Goal: Navigation & Orientation: Find specific page/section

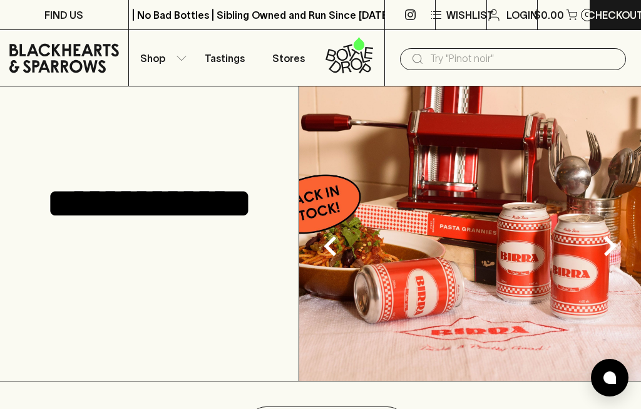
click at [487, 53] on input "text" at bounding box center [523, 59] width 186 height 20
click at [508, 53] on input "text" at bounding box center [523, 59] width 186 height 20
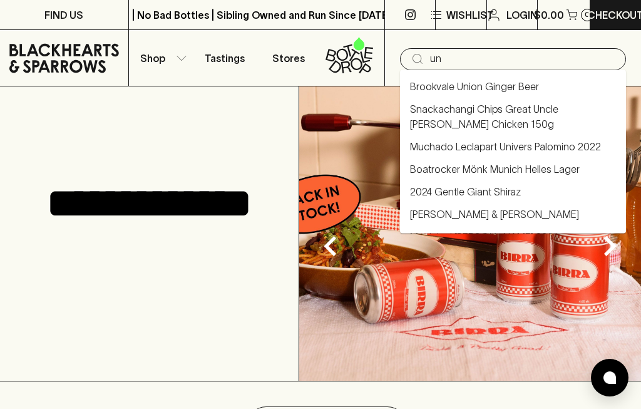
type input "u"
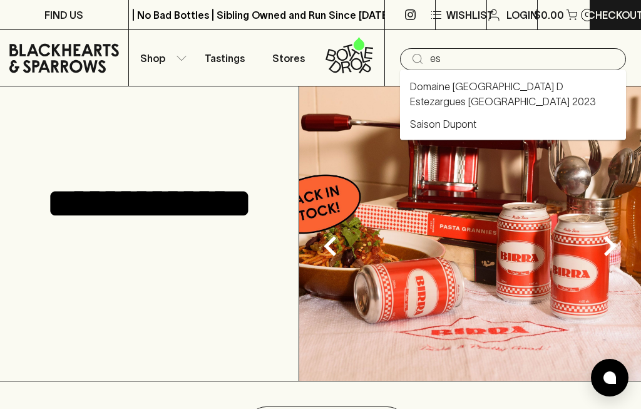
type input "e"
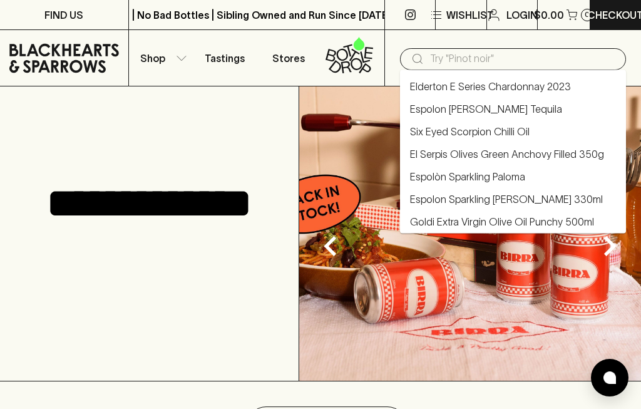
click at [210, 103] on div "**********" at bounding box center [149, 233] width 299 height 294
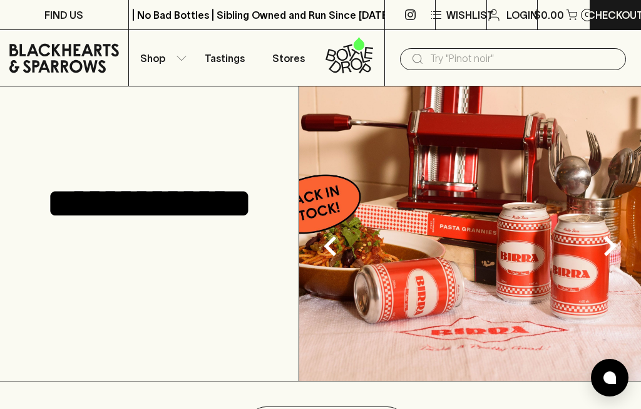
click at [180, 61] on button "Shop" at bounding box center [161, 58] width 64 height 56
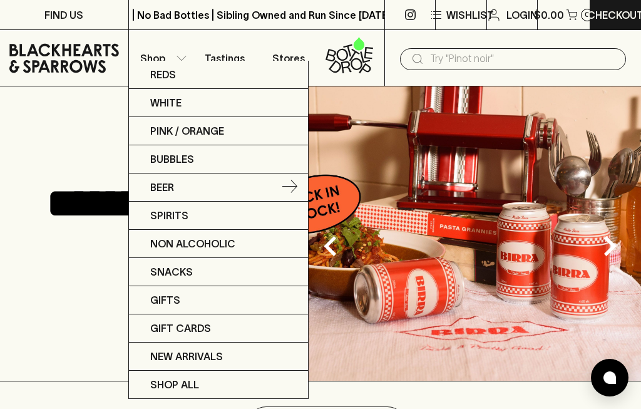
click at [232, 189] on link "Beer" at bounding box center [218, 187] width 179 height 28
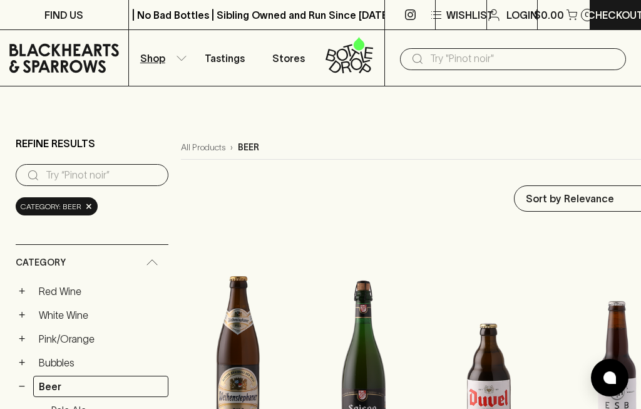
type input "79.5"
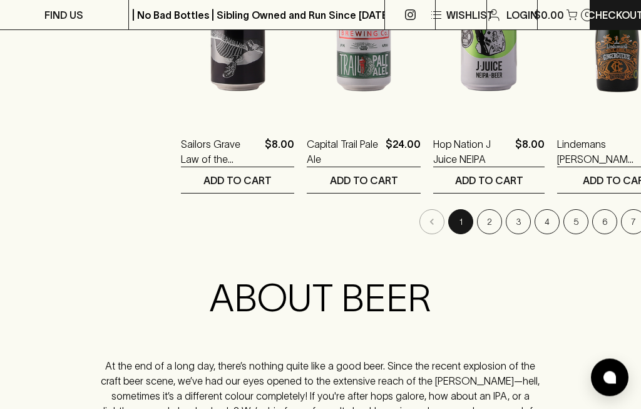
scroll to position [1682, 0]
click at [477, 209] on button "2" at bounding box center [489, 221] width 25 height 25
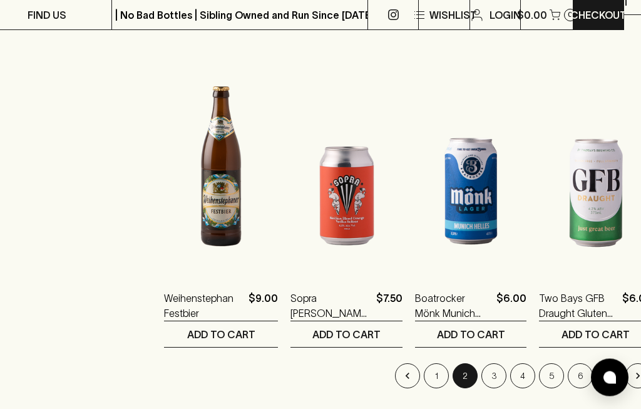
scroll to position [1531, 17]
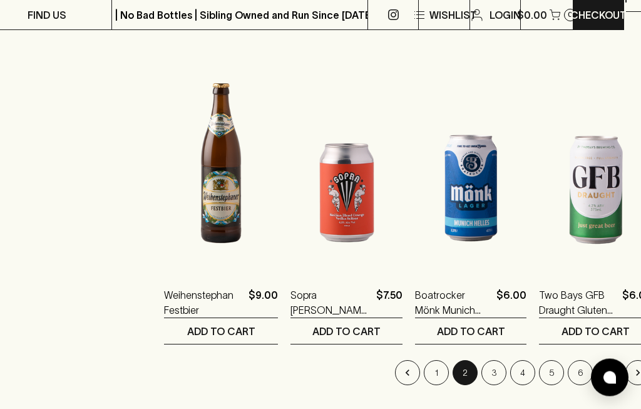
click at [486, 360] on button "3" at bounding box center [493, 372] width 25 height 25
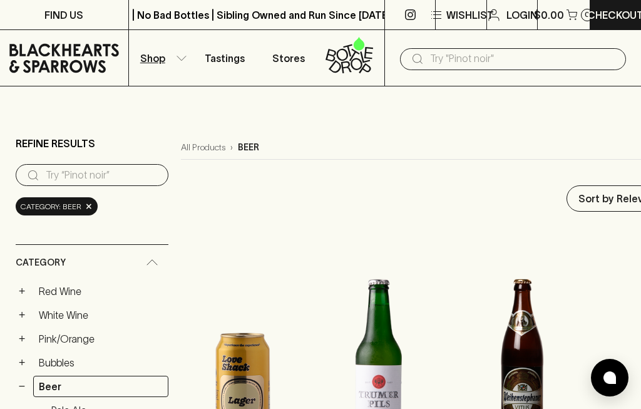
click at [179, 61] on icon "button" at bounding box center [181, 58] width 10 height 6
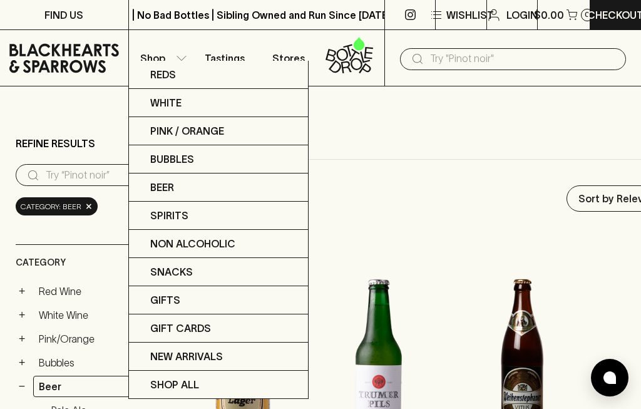
click at [86, 190] on div at bounding box center [320, 204] width 641 height 409
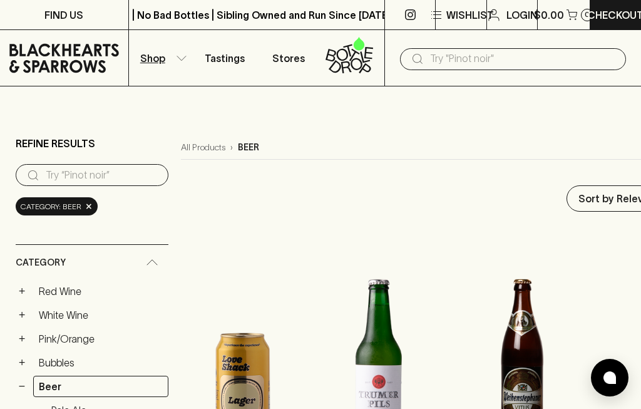
click at [88, 200] on span "×" at bounding box center [89, 206] width 8 height 13
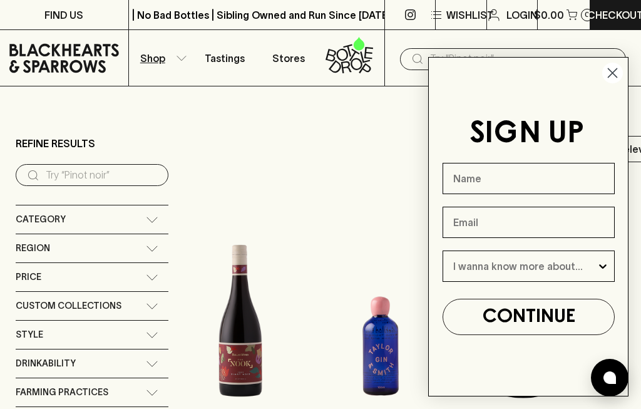
click at [133, 240] on div "Region" at bounding box center [81, 248] width 130 height 16
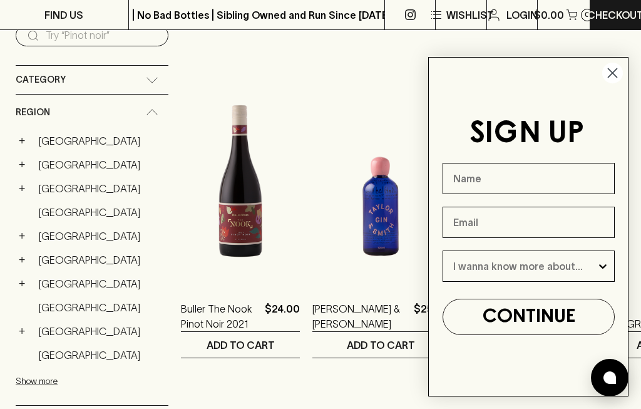
scroll to position [139, 0]
click at [56, 155] on link "[GEOGRAPHIC_DATA]" at bounding box center [100, 165] width 135 height 21
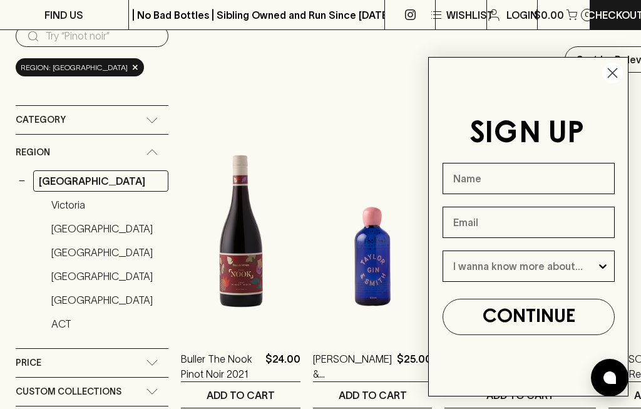
click at [96, 218] on link "[GEOGRAPHIC_DATA]" at bounding box center [107, 228] width 123 height 21
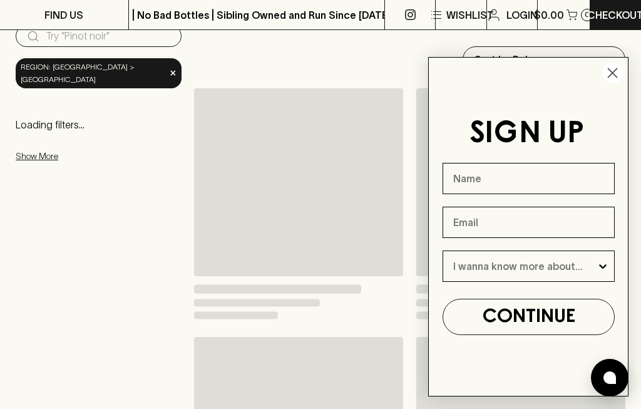
click at [612, 68] on circle "Close dialog" at bounding box center [612, 73] width 21 height 21
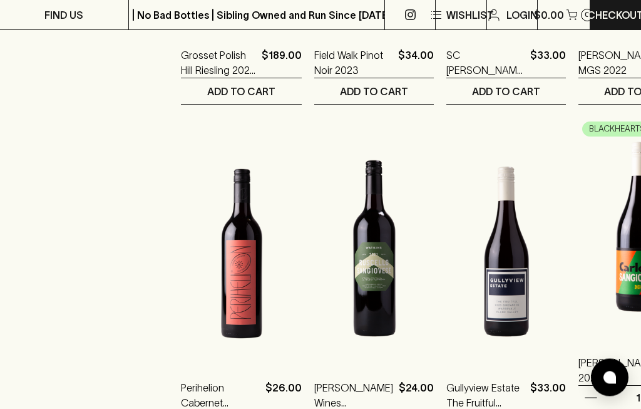
scroll to position [1107, 0]
click at [578, 253] on img at bounding box center [638, 226] width 120 height 219
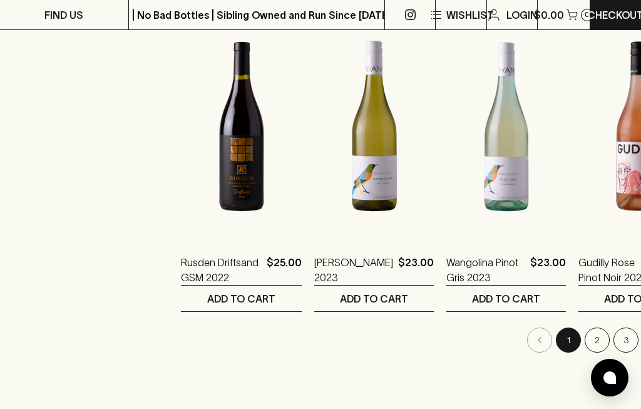
scroll to position [1566, 0]
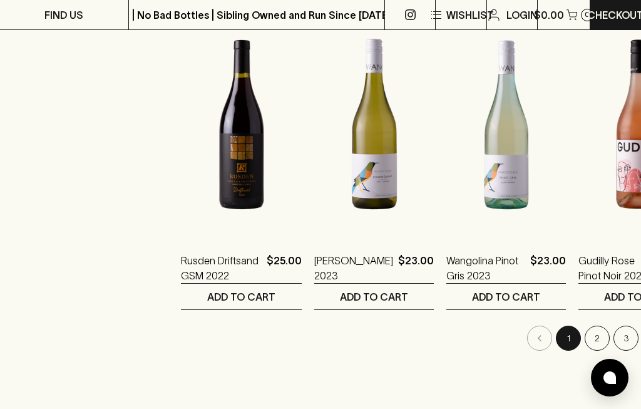
click at [584, 325] on button "2" at bounding box center [596, 337] width 25 height 25
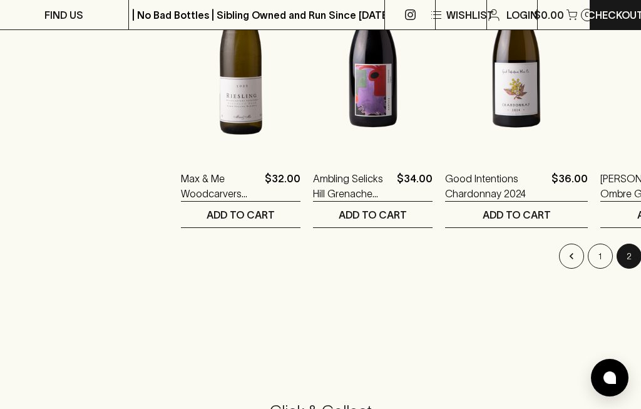
scroll to position [1644, 0]
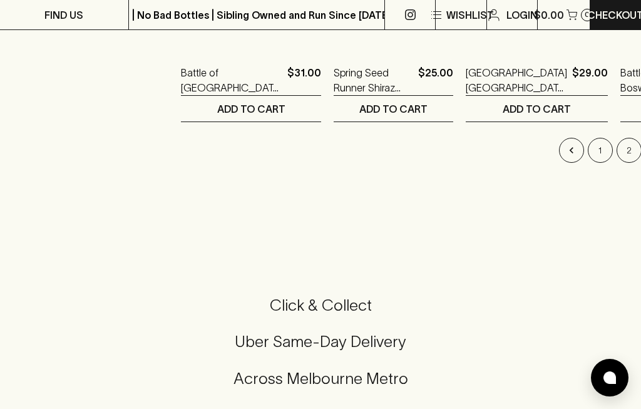
scroll to position [1745, 0]
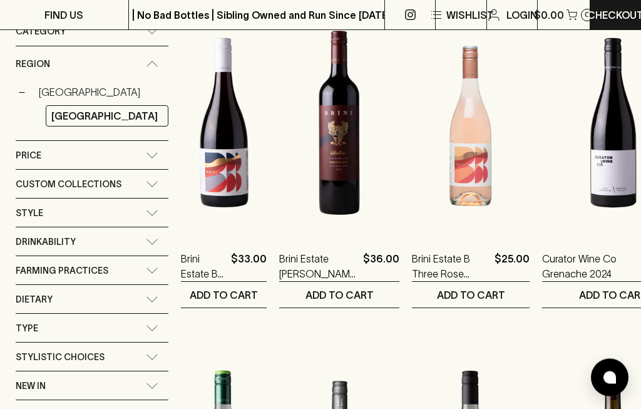
scroll to position [239, 0]
click at [119, 176] on div "Custom Collections" at bounding box center [81, 184] width 130 height 16
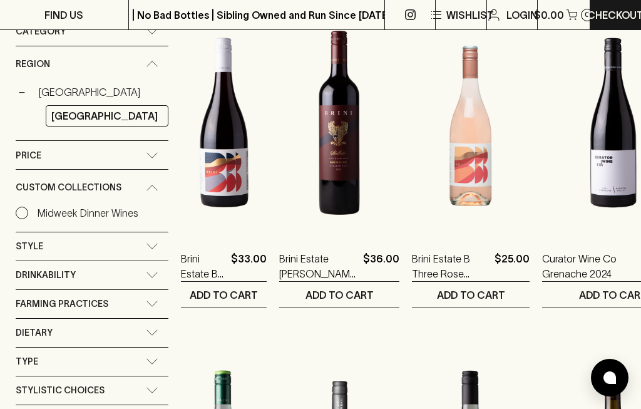
click at [16, 206] on input "Midweek Dinner Wines" at bounding box center [22, 212] width 13 height 13
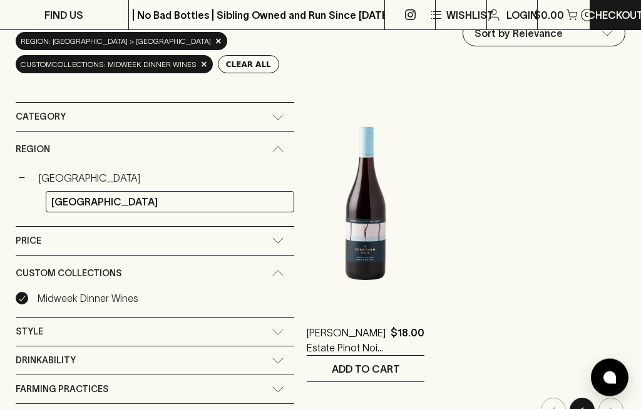
scroll to position [165, 0]
click at [135, 191] on link "[GEOGRAPHIC_DATA]" at bounding box center [170, 201] width 248 height 21
click at [24, 171] on button "−" at bounding box center [22, 177] width 13 height 13
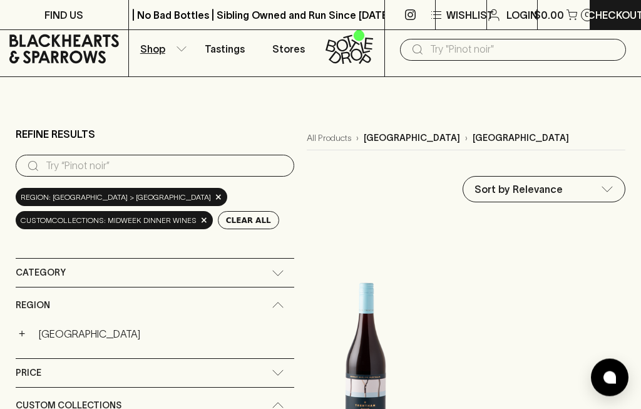
scroll to position [0, 0]
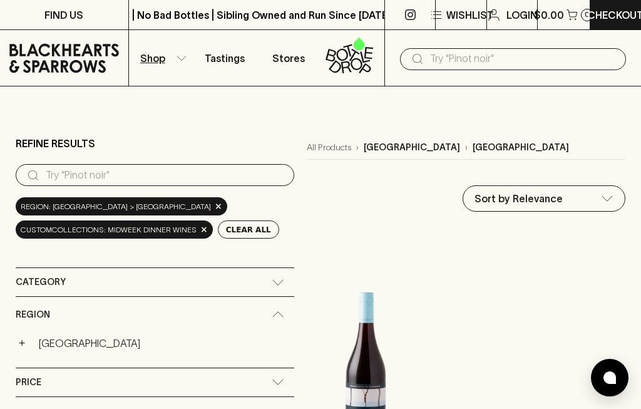
click at [215, 200] on span "×" at bounding box center [219, 206] width 8 height 13
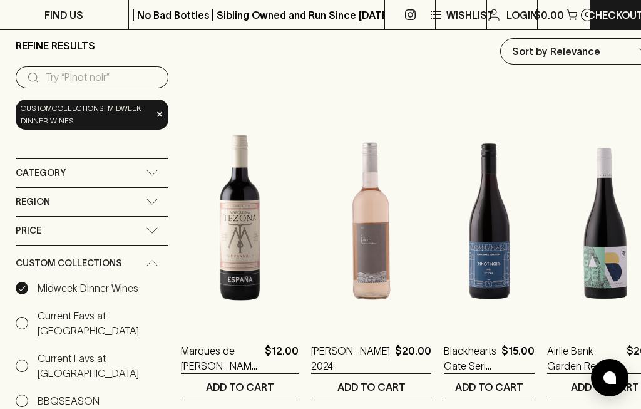
scroll to position [96, 0]
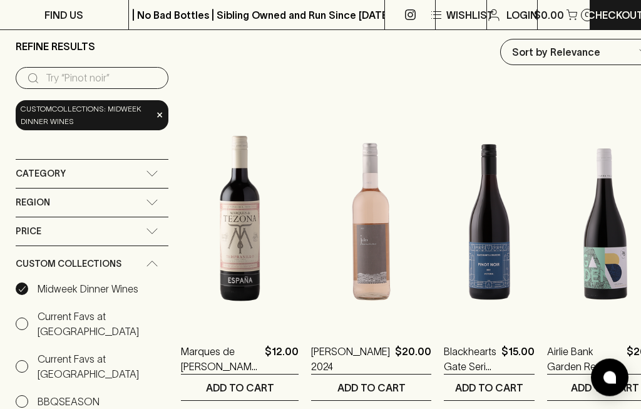
click at [444, 344] on p "Blackhearts Gate Series Pinot Noir 2021" at bounding box center [470, 359] width 53 height 30
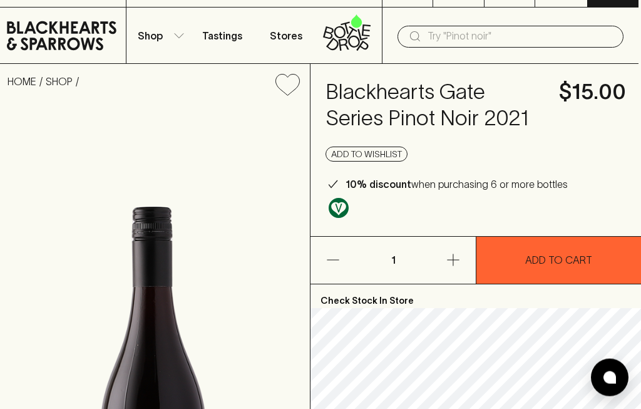
scroll to position [0, 3]
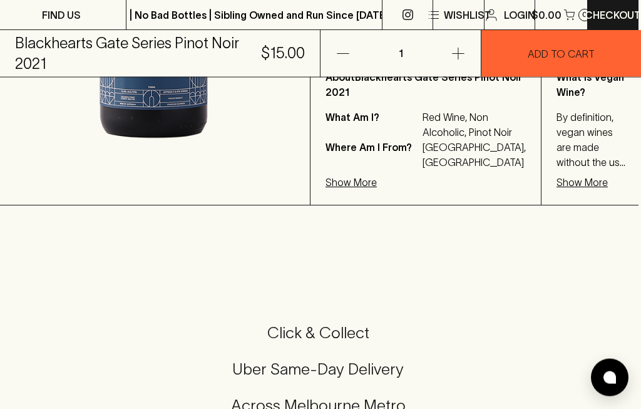
click at [354, 190] on p "Show More" at bounding box center [350, 182] width 51 height 15
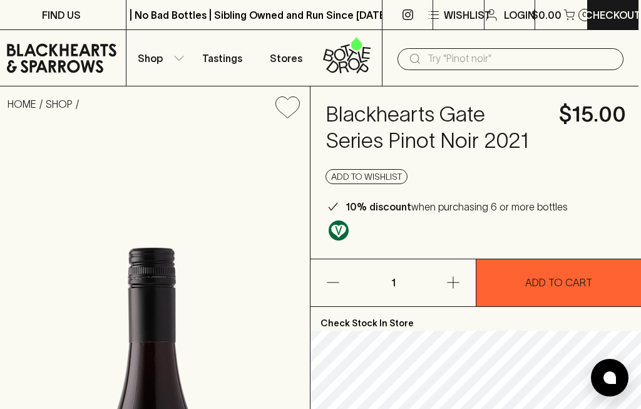
click at [151, 44] on button "Shop" at bounding box center [158, 58] width 64 height 56
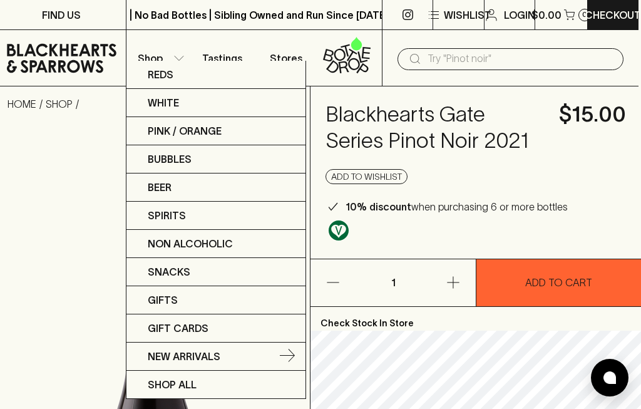
click at [268, 367] on link "New Arrivals" at bounding box center [215, 356] width 179 height 28
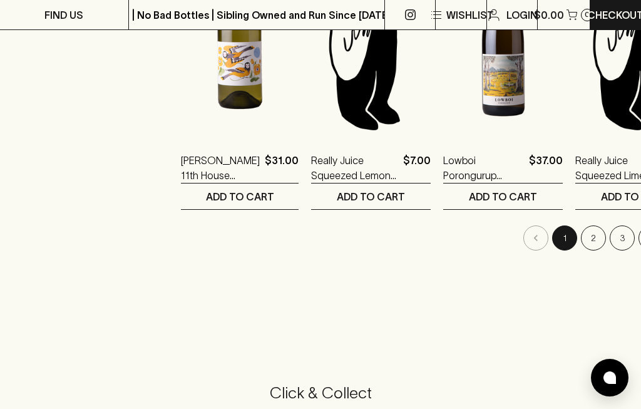
scroll to position [1616, 0]
click at [581, 226] on button "2" at bounding box center [593, 238] width 25 height 25
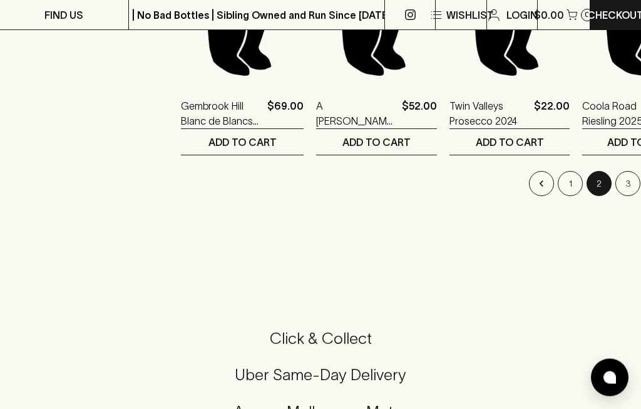
scroll to position [1671, 0]
click at [615, 171] on button "3" at bounding box center [627, 183] width 25 height 25
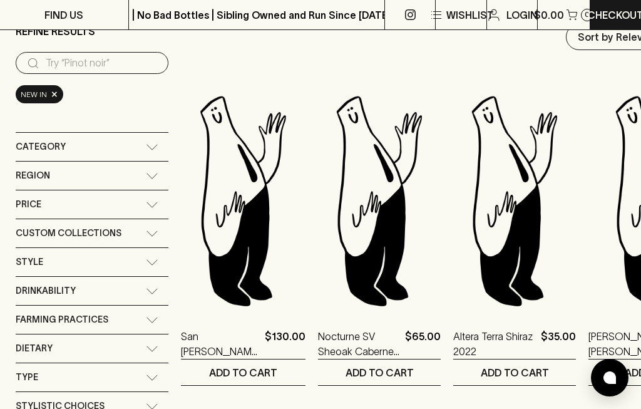
scroll to position [93, 0]
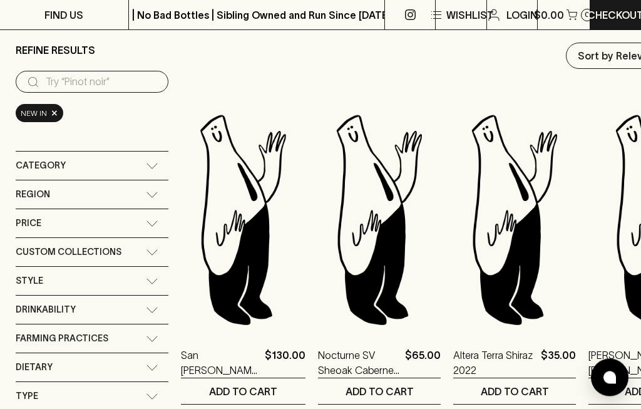
click at [133, 187] on div "Region" at bounding box center [81, 195] width 130 height 16
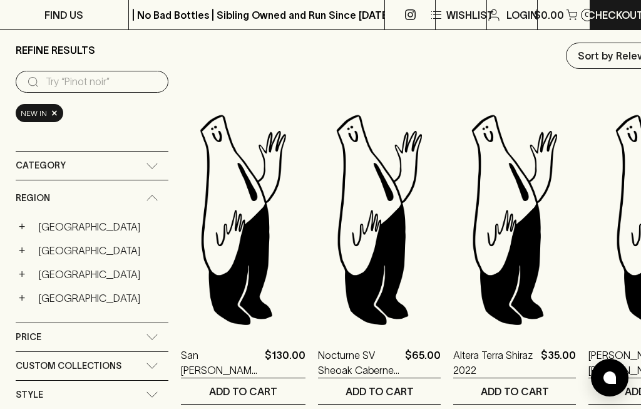
click at [44, 263] on link "[GEOGRAPHIC_DATA]" at bounding box center [100, 273] width 135 height 21
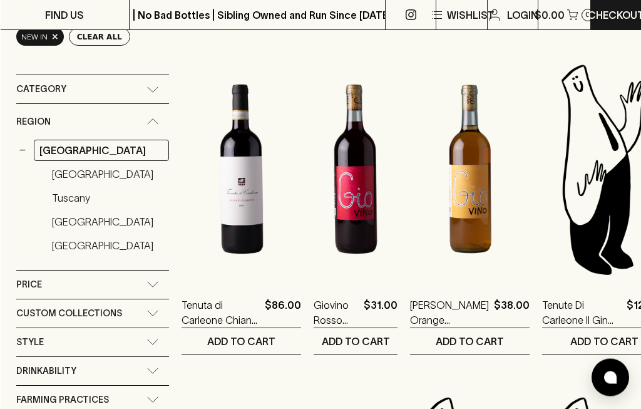
scroll to position [211, 0]
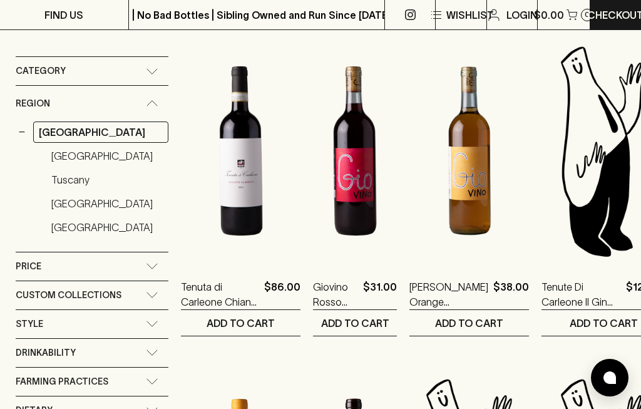
click at [21, 126] on button "−" at bounding box center [22, 132] width 13 height 13
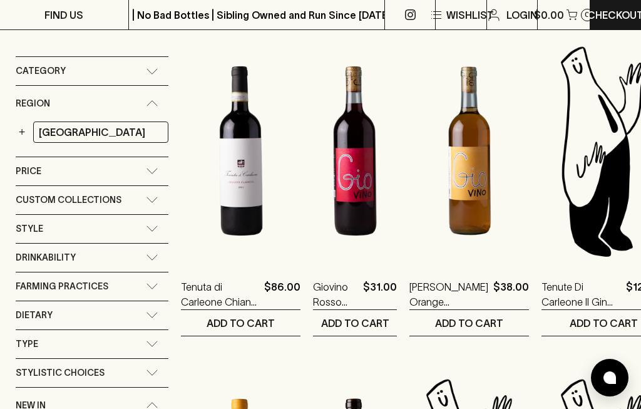
click at [97, 121] on link "[GEOGRAPHIC_DATA]" at bounding box center [100, 131] width 135 height 21
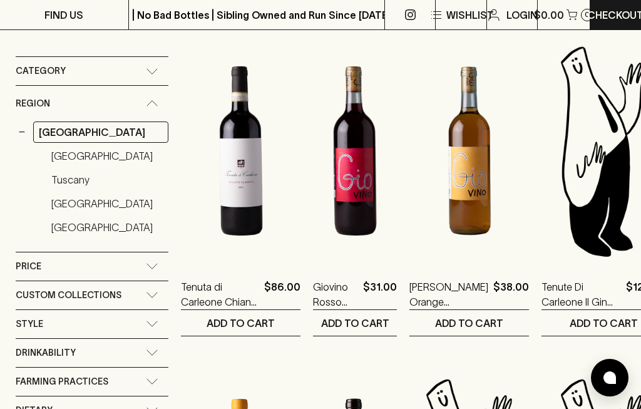
click at [152, 86] on div "Region" at bounding box center [92, 104] width 153 height 36
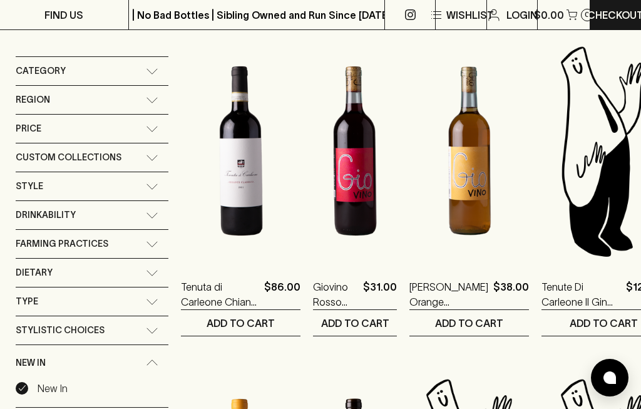
click at [78, 92] on div "Region" at bounding box center [81, 100] width 130 height 16
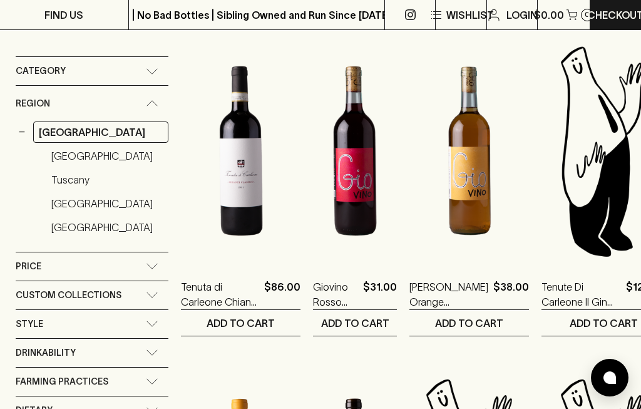
click at [22, 126] on button "−" at bounding box center [22, 132] width 13 height 13
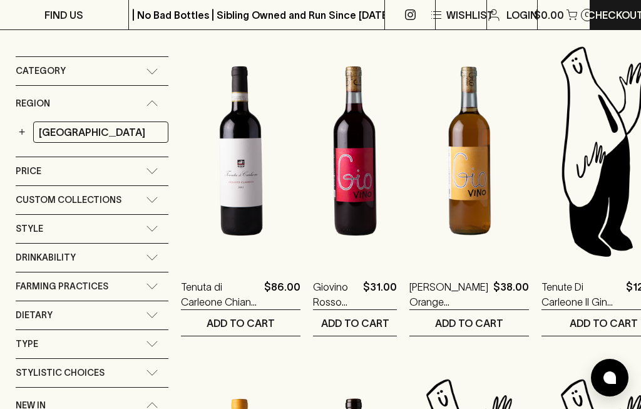
click at [19, 126] on button "+" at bounding box center [22, 132] width 13 height 13
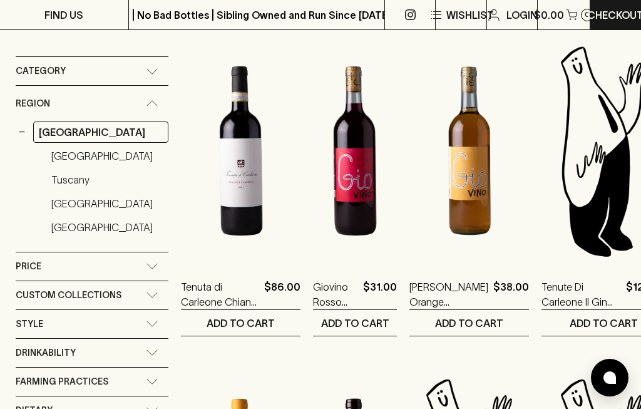
click at [25, 126] on button "−" at bounding box center [22, 132] width 13 height 13
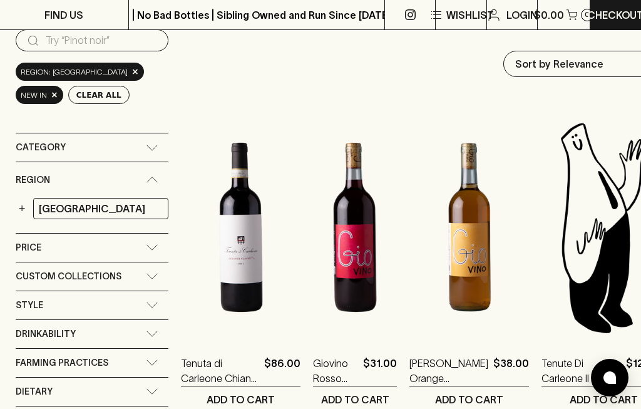
scroll to position [132, 0]
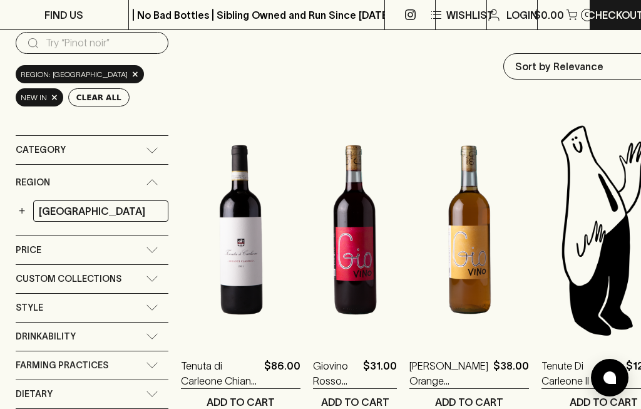
click at [145, 175] on div "Region" at bounding box center [81, 183] width 130 height 16
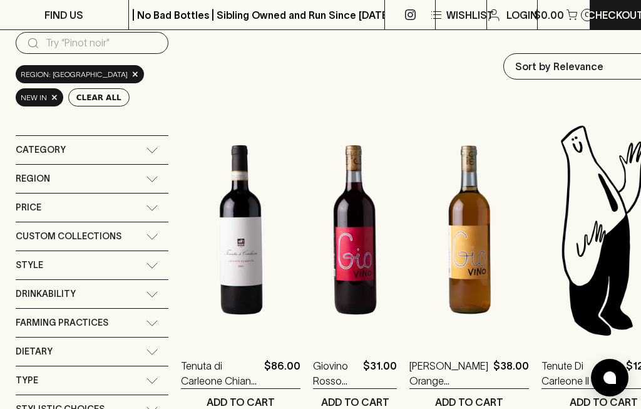
click at [154, 165] on div "Region" at bounding box center [92, 179] width 153 height 28
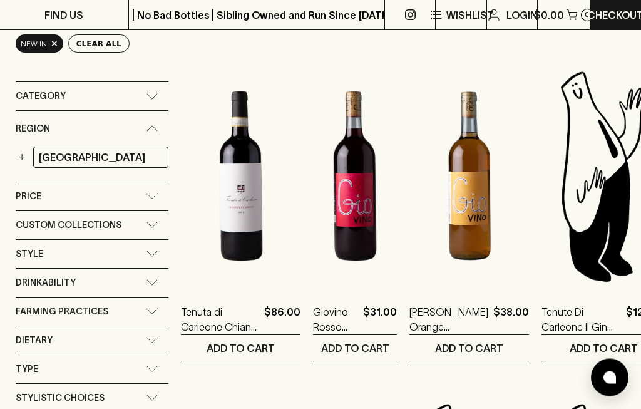
click at [121, 304] on div "Farming Practices" at bounding box center [81, 312] width 130 height 16
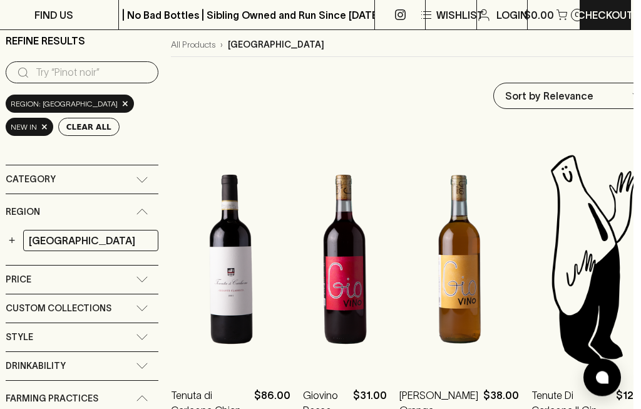
scroll to position [0, 3]
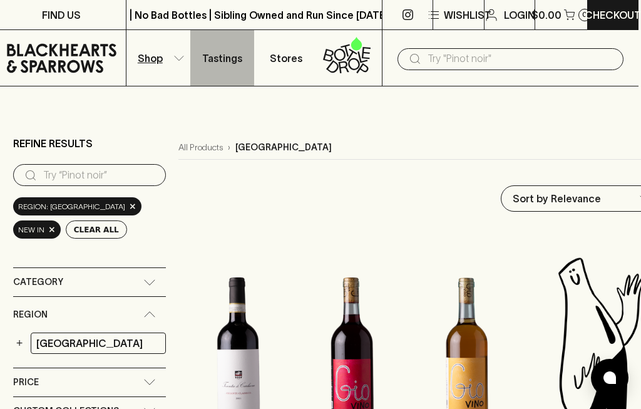
click at [228, 60] on p "Tastings" at bounding box center [222, 58] width 40 height 15
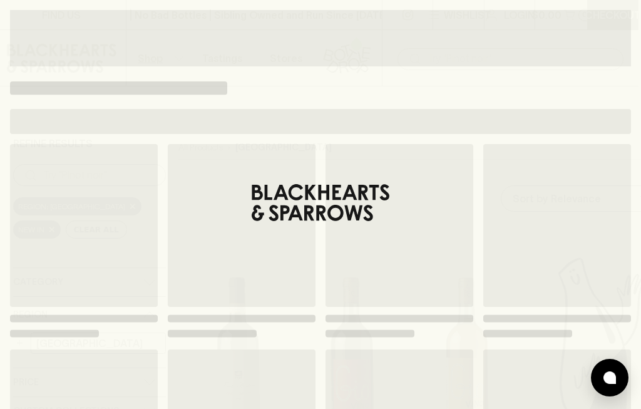
scroll to position [0, 0]
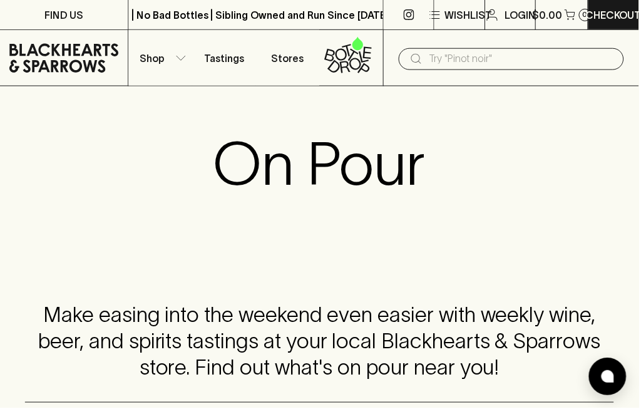
click at [282, 51] on p "Stores" at bounding box center [288, 58] width 33 height 15
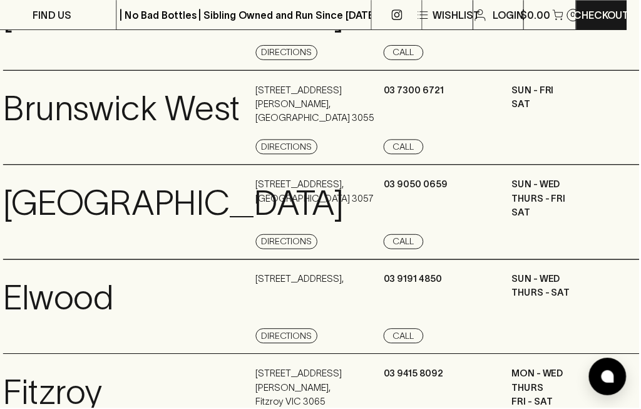
scroll to position [445, 12]
click at [54, 140] on link "View Store Details" at bounding box center [51, 147] width 96 height 15
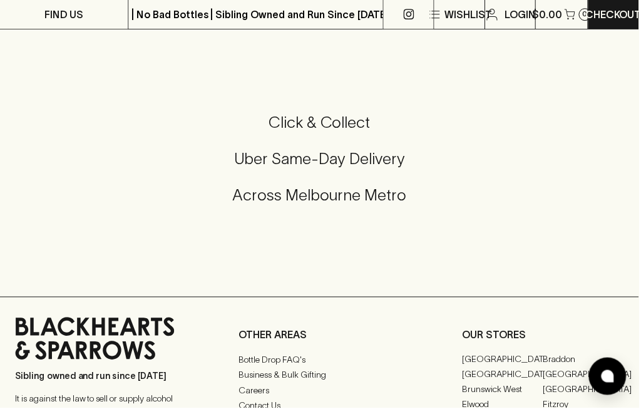
scroll to position [437, 0]
